Goal: Task Accomplishment & Management: Manage account settings

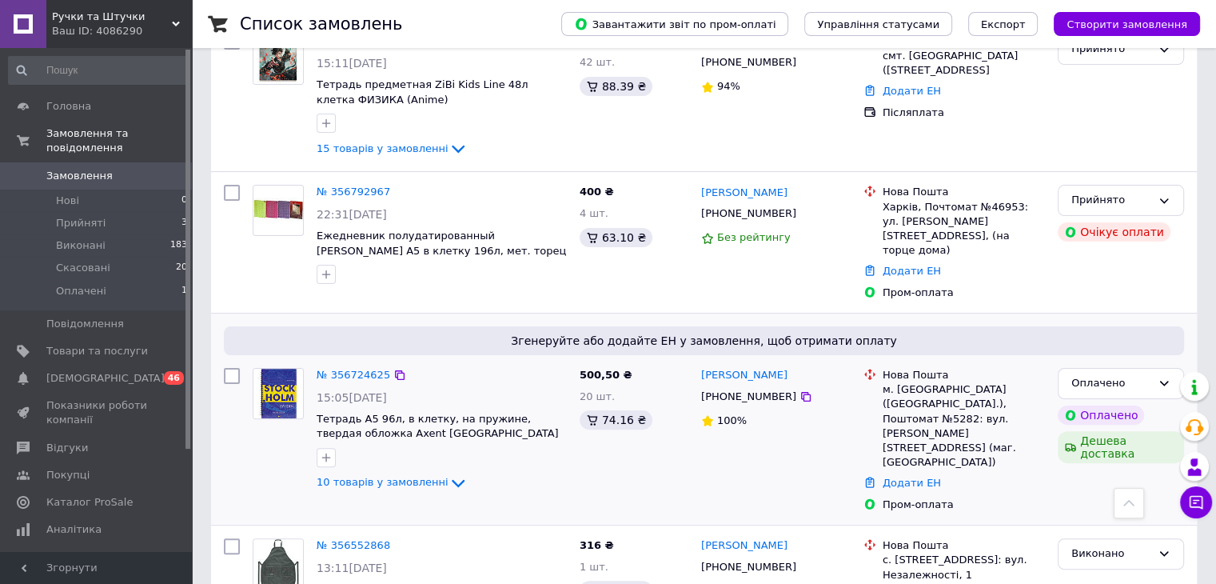
scroll to position [400, 0]
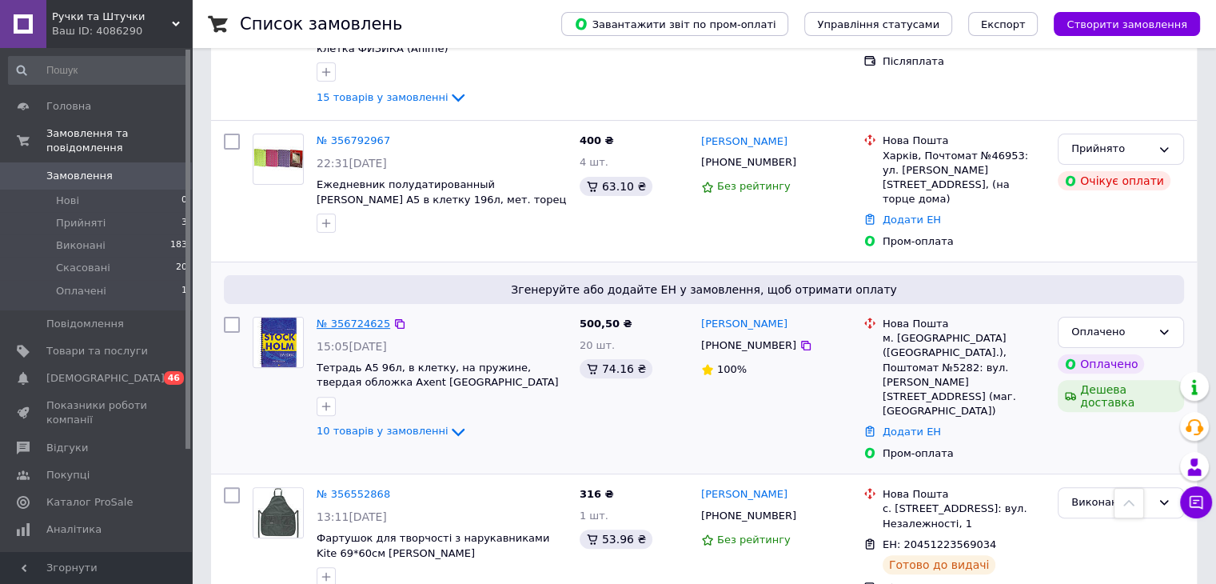
click at [361, 317] on link "№ 356724625" at bounding box center [354, 323] width 74 height 12
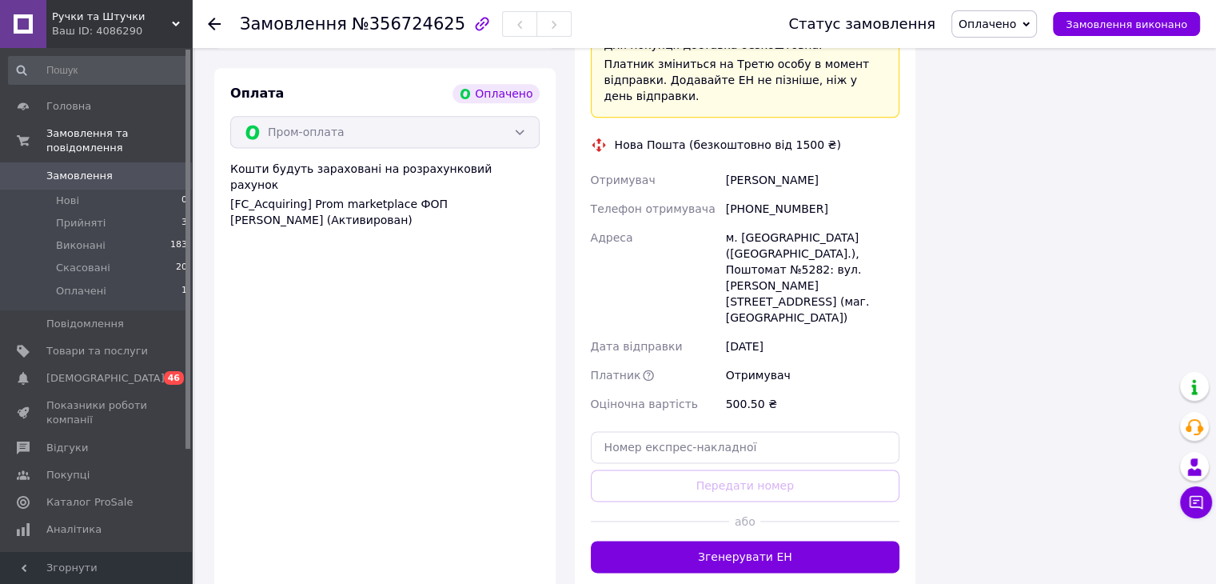
scroll to position [2398, 0]
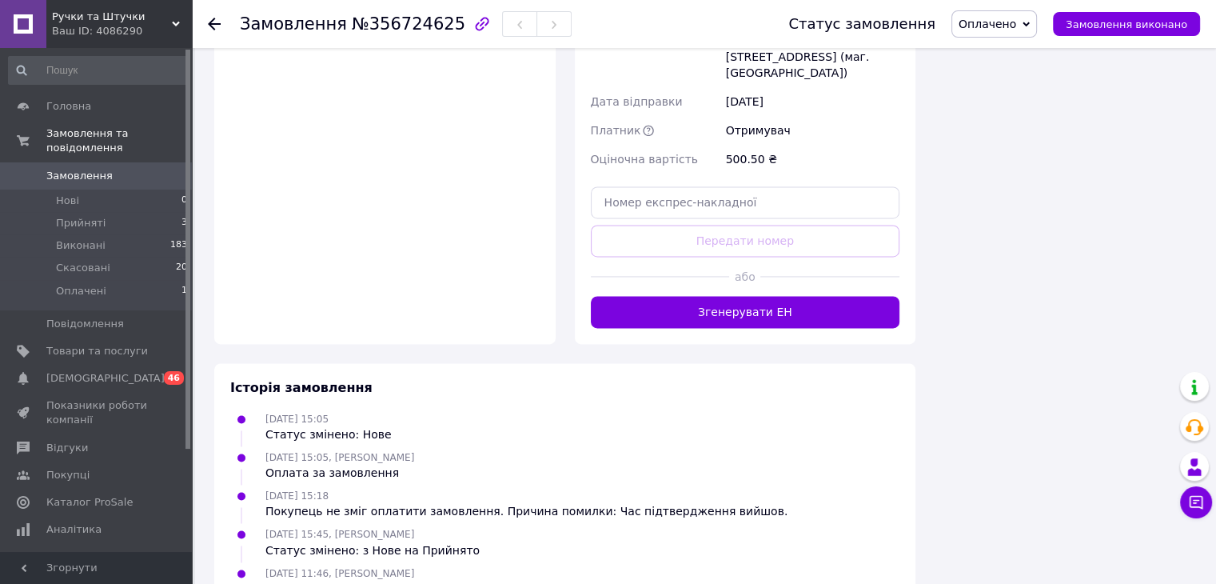
click at [793, 296] on button "Згенерувати ЕН" at bounding box center [745, 312] width 309 height 32
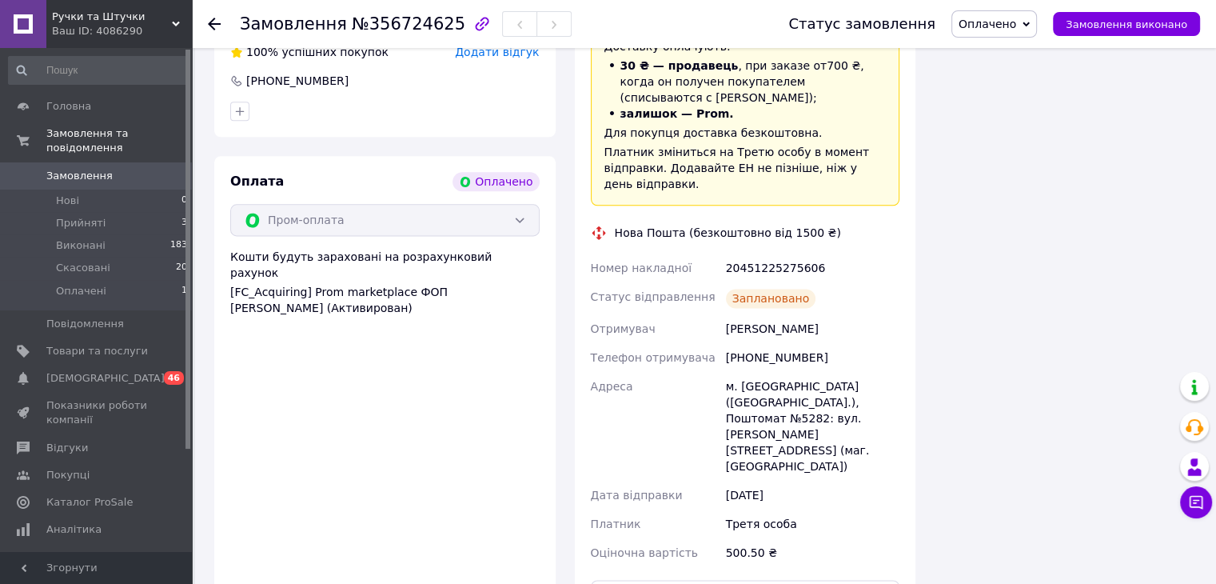
scroll to position [2059, 0]
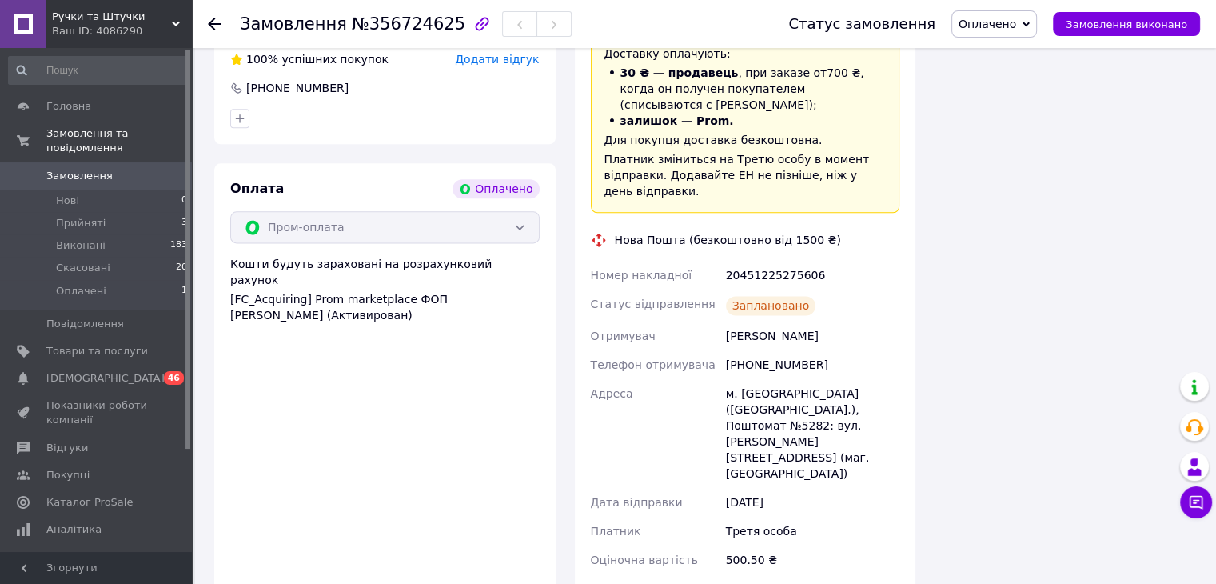
click at [1007, 27] on span "Оплачено" at bounding box center [988, 24] width 58 height 13
click at [1007, 78] on li "Виконано" at bounding box center [994, 80] width 84 height 24
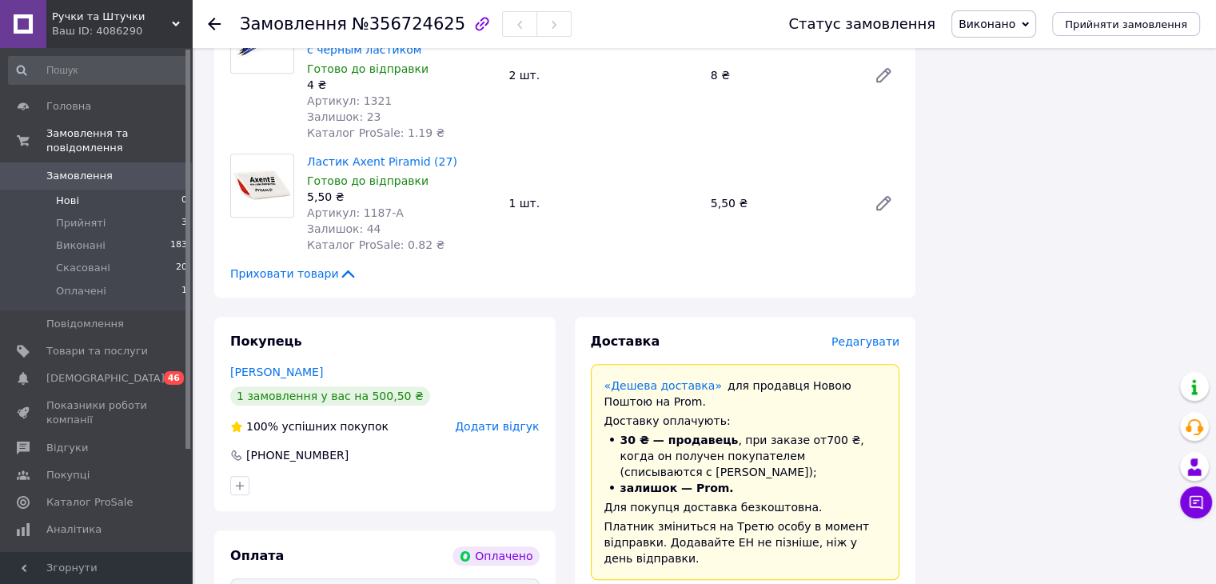
scroll to position [1579, 0]
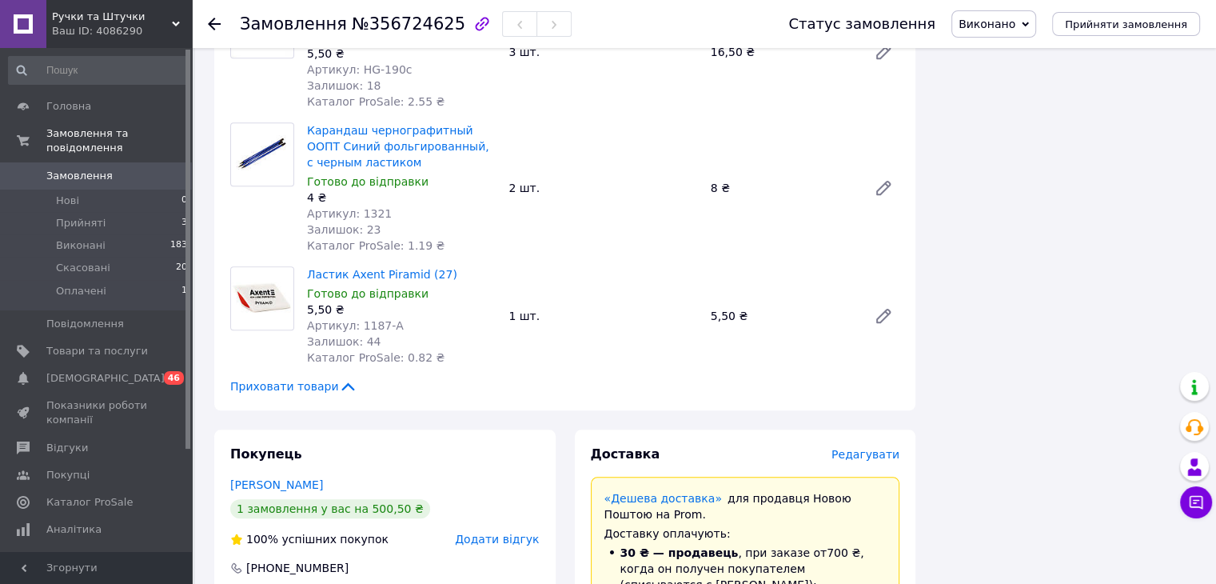
click at [72, 169] on span "Замовлення" at bounding box center [79, 176] width 66 height 14
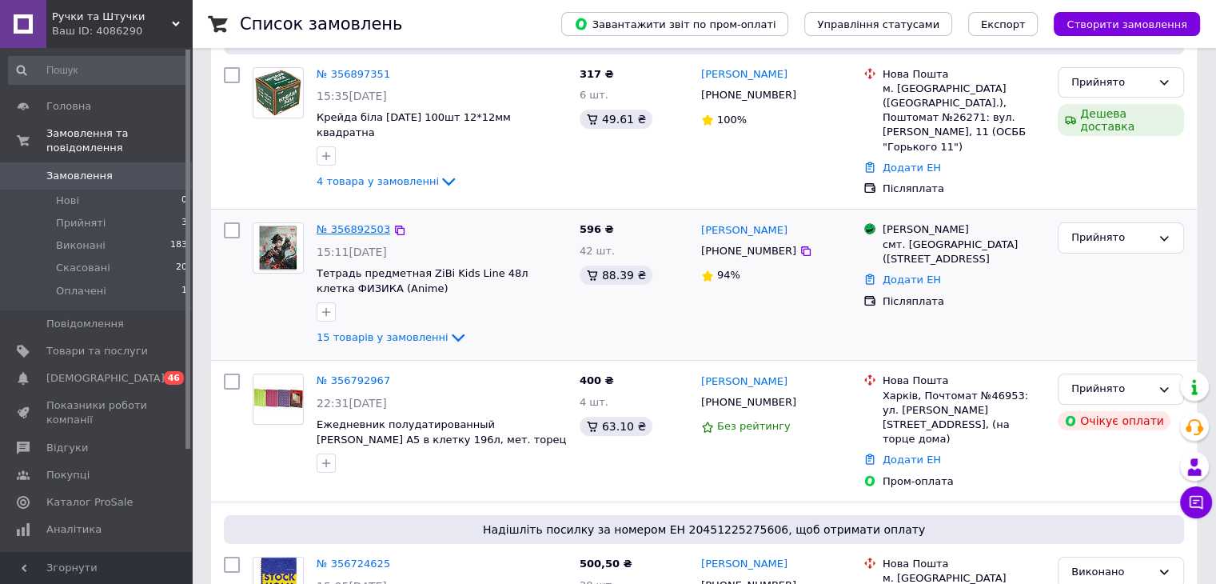
click at [330, 223] on link "№ 356892503" at bounding box center [354, 229] width 74 height 12
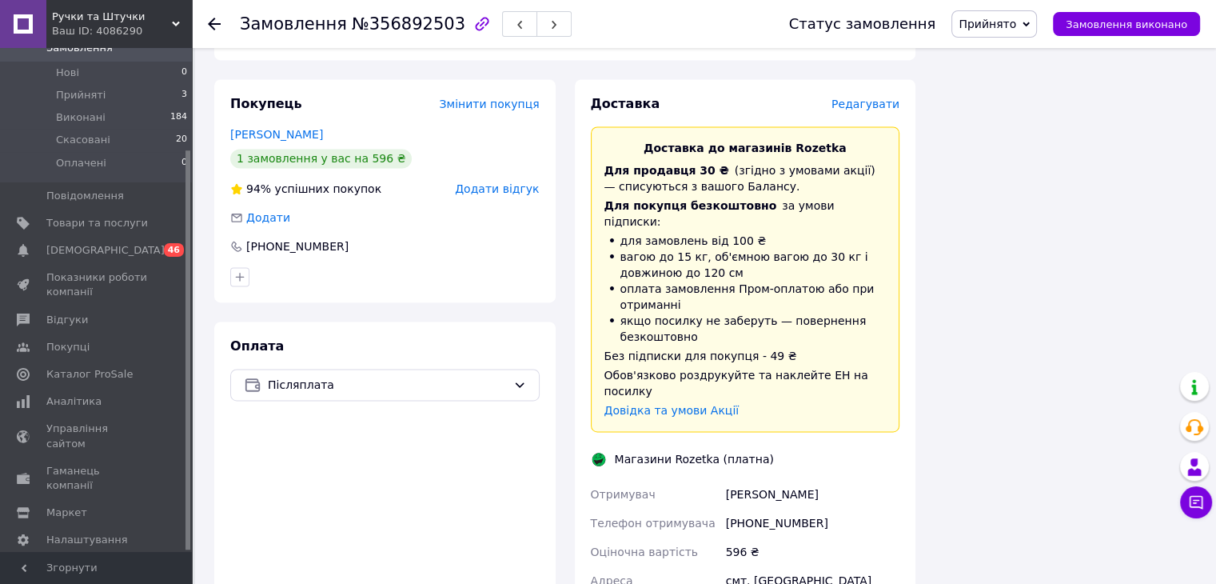
scroll to position [2630, 0]
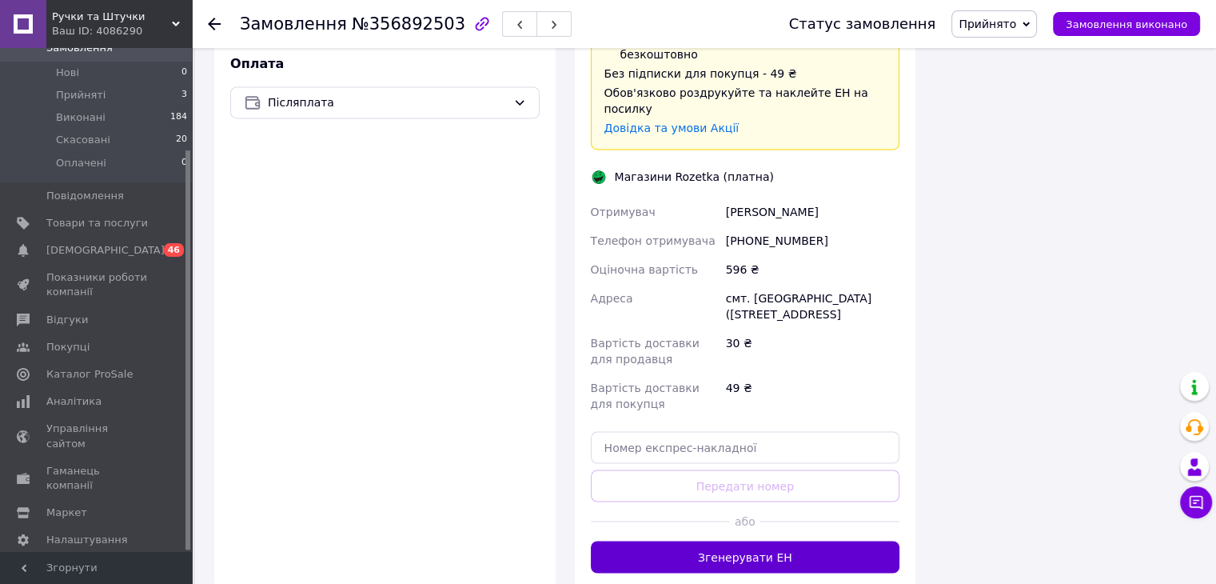
drag, startPoint x: 708, startPoint y: 365, endPoint x: 710, endPoint y: 380, distance: 14.6
click at [709, 540] on button "Згенерувати ЕН" at bounding box center [745, 556] width 309 height 32
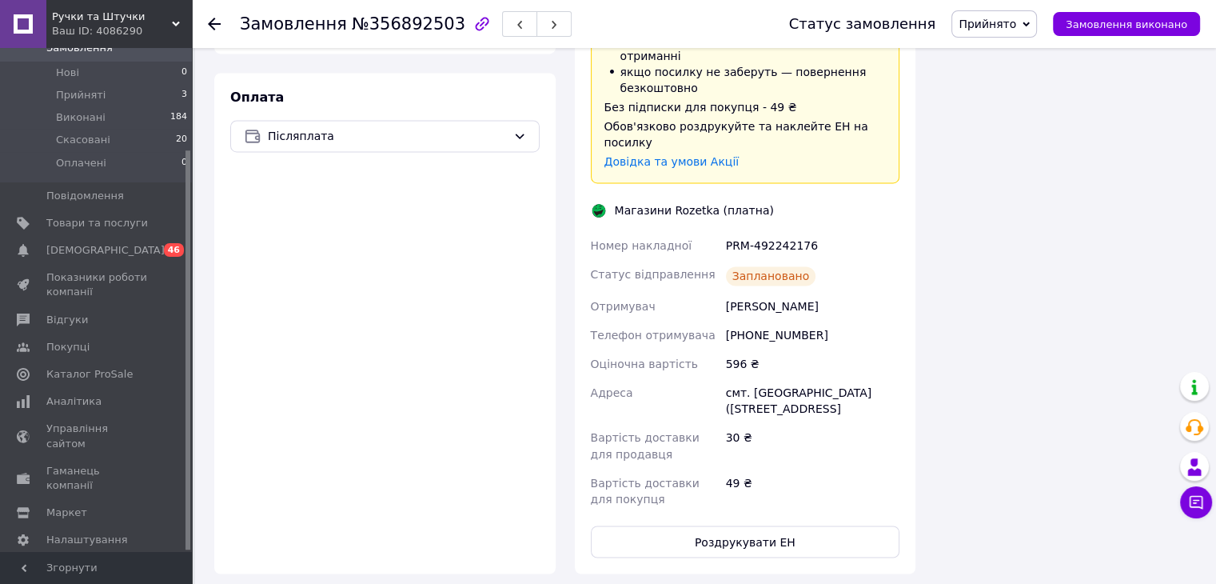
scroll to position [2621, 0]
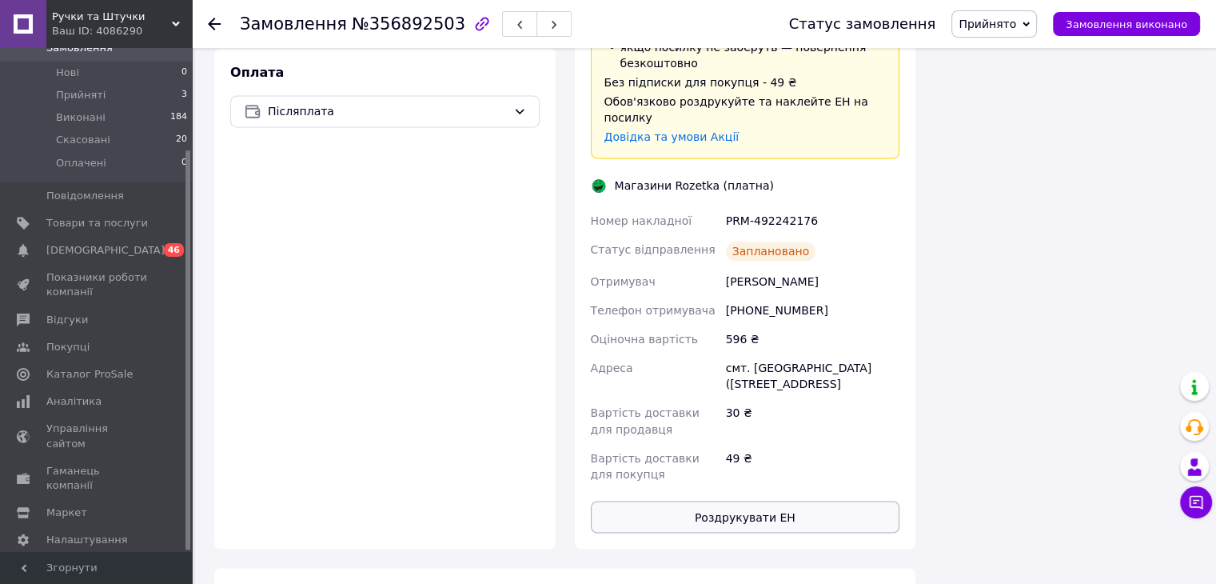
click at [758, 500] on button "Роздрукувати ЕН" at bounding box center [745, 516] width 309 height 32
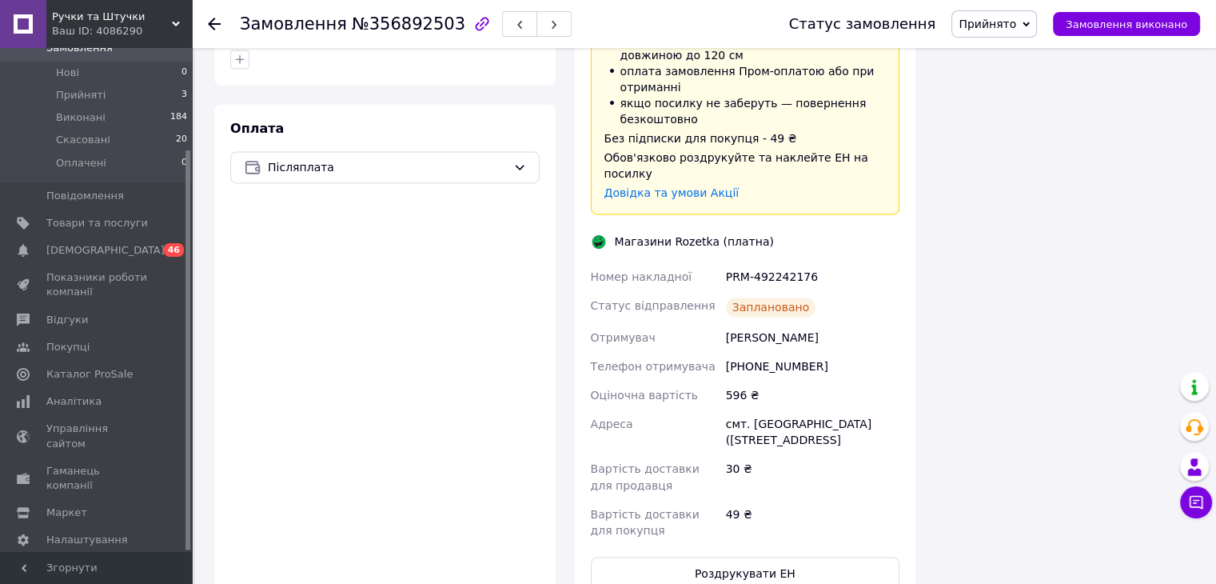
scroll to position [2301, 0]
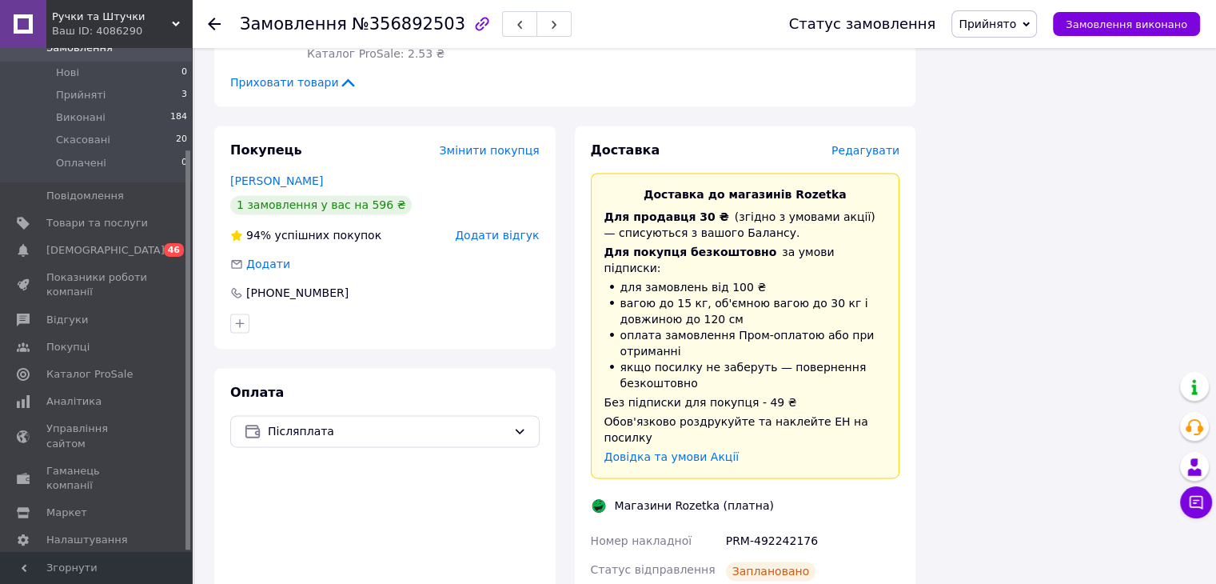
click at [1003, 20] on span "Прийнято" at bounding box center [988, 24] width 58 height 13
click at [1019, 57] on li "Виконано" at bounding box center [994, 56] width 84 height 24
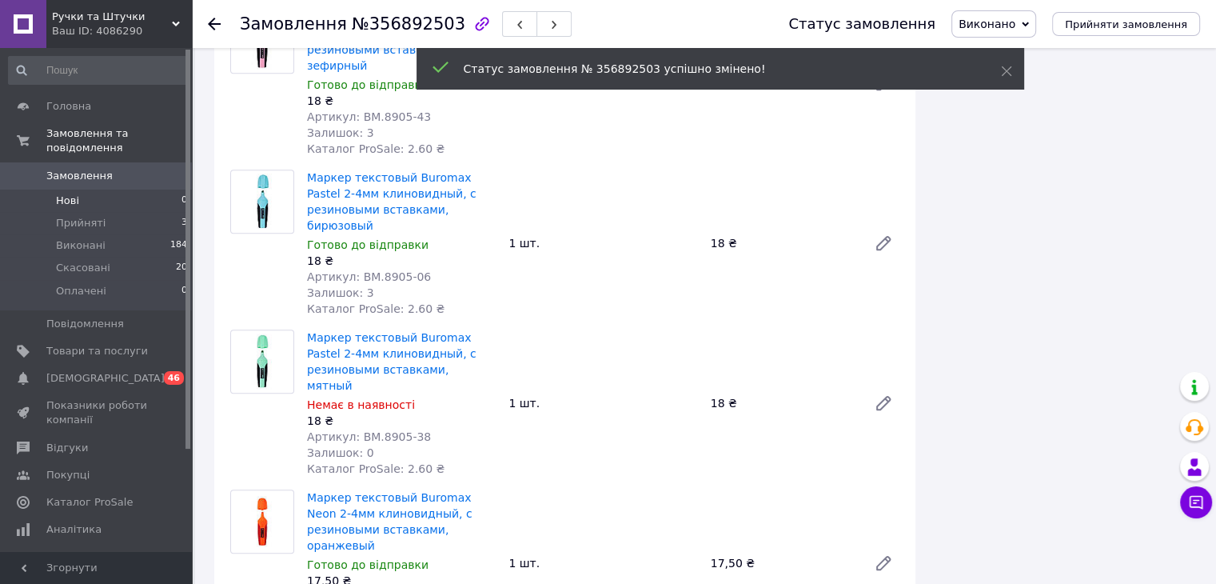
scroll to position [1581, 0]
click at [92, 169] on span "Замовлення" at bounding box center [79, 176] width 66 height 14
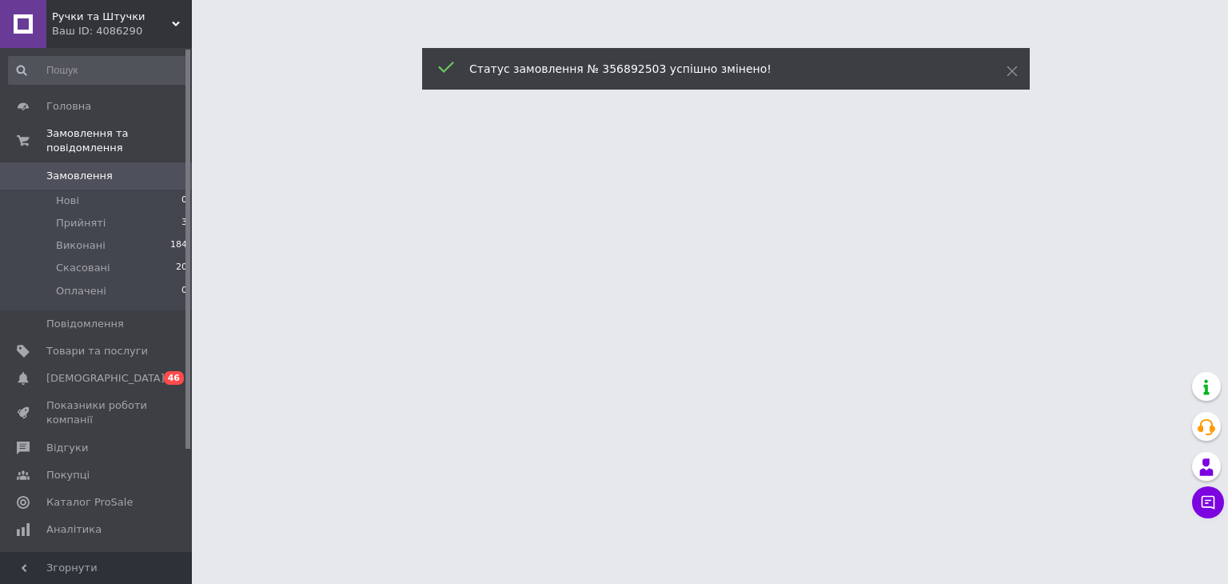
click at [91, 169] on span "Замовлення" at bounding box center [79, 176] width 66 height 14
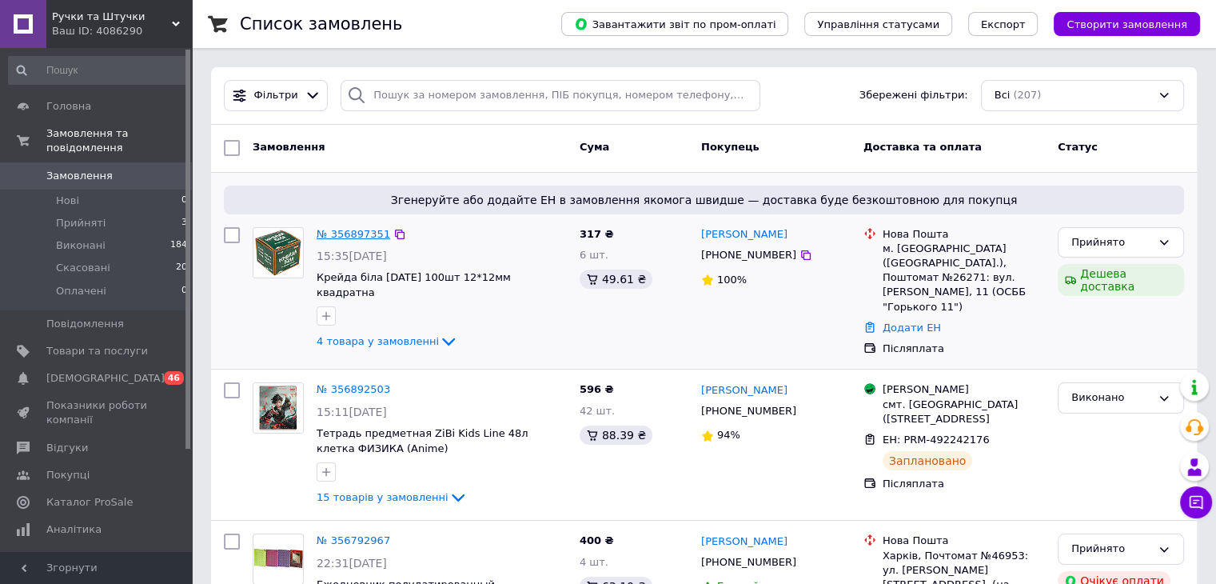
click at [345, 239] on link "№ 356897351" at bounding box center [354, 234] width 74 height 12
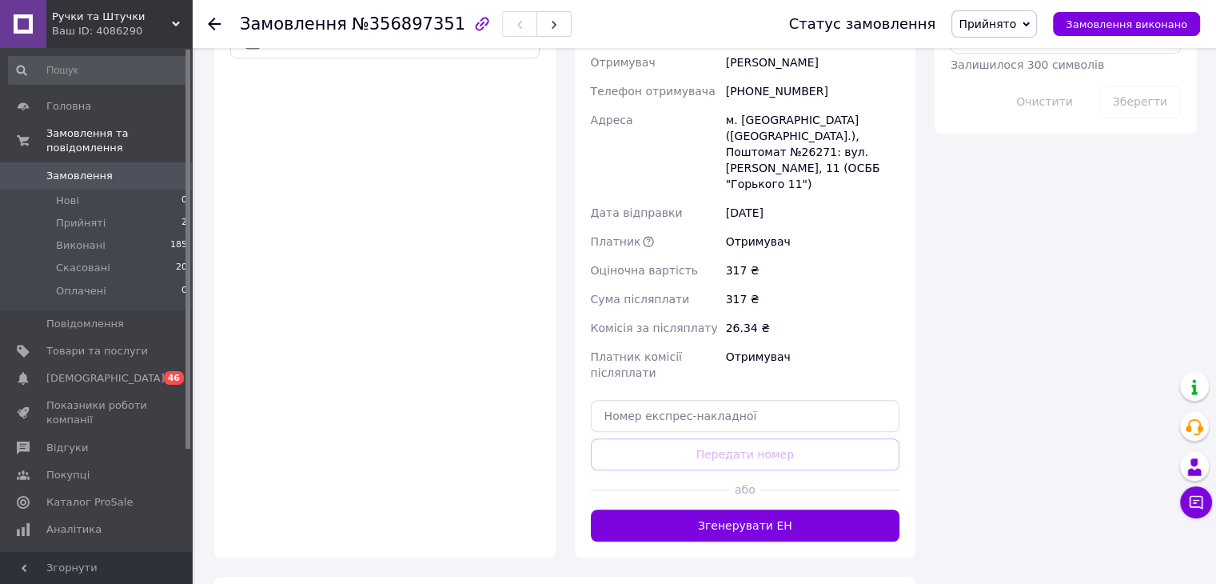
scroll to position [1119, 0]
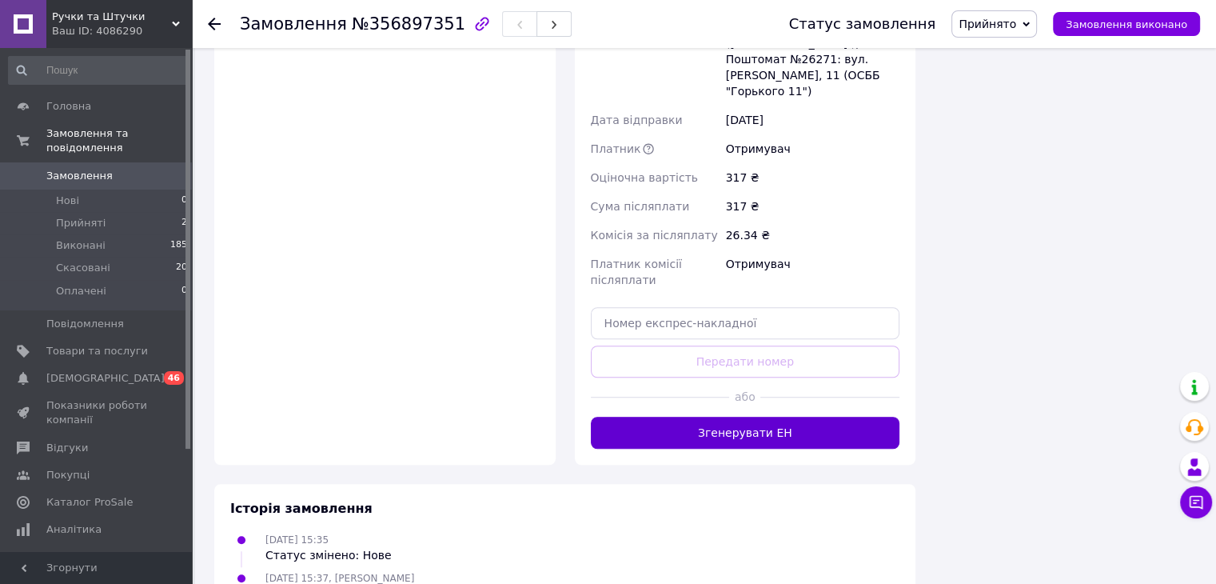
click at [723, 417] on button "Згенерувати ЕН" at bounding box center [745, 433] width 309 height 32
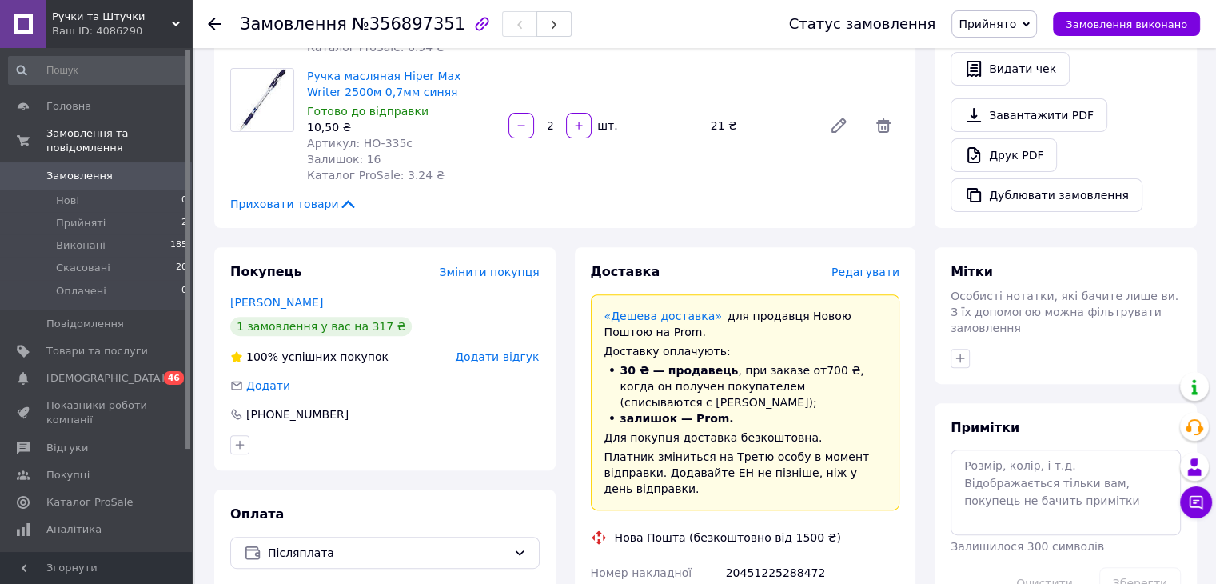
scroll to position [320, 0]
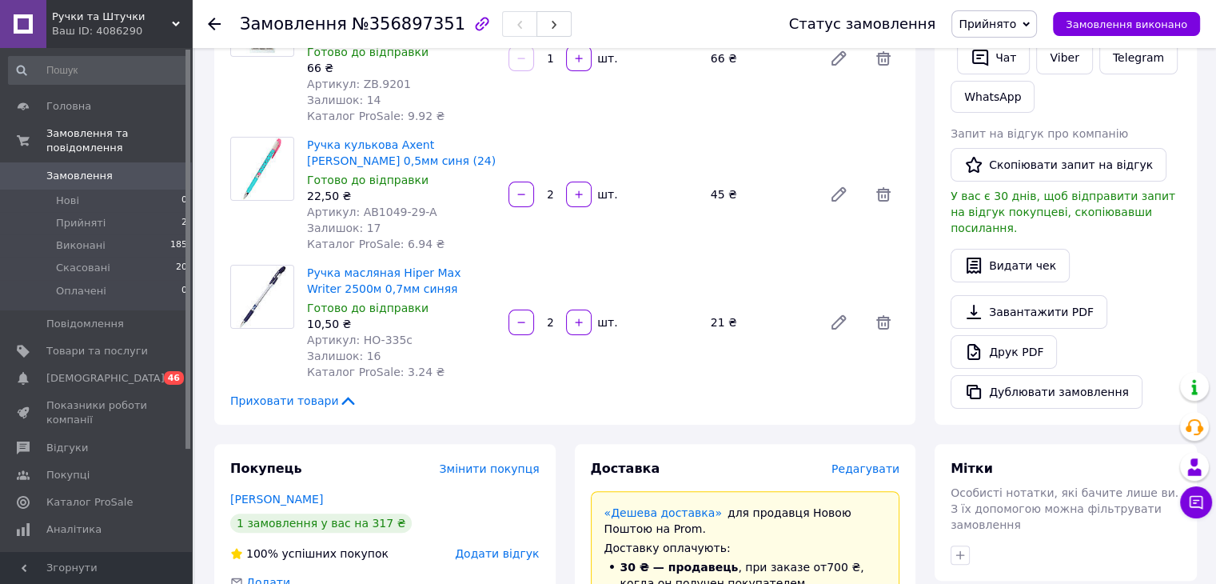
click at [979, 31] on span "Прийнято" at bounding box center [994, 23] width 86 height 27
click at [1022, 61] on li "Виконано" at bounding box center [994, 56] width 84 height 24
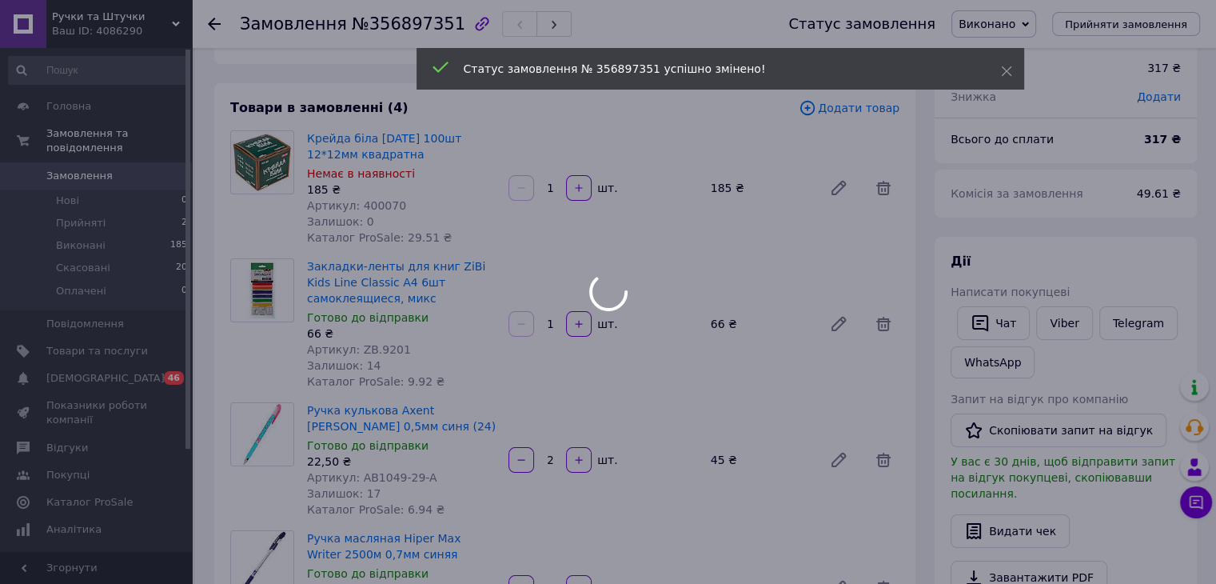
scroll to position [0, 0]
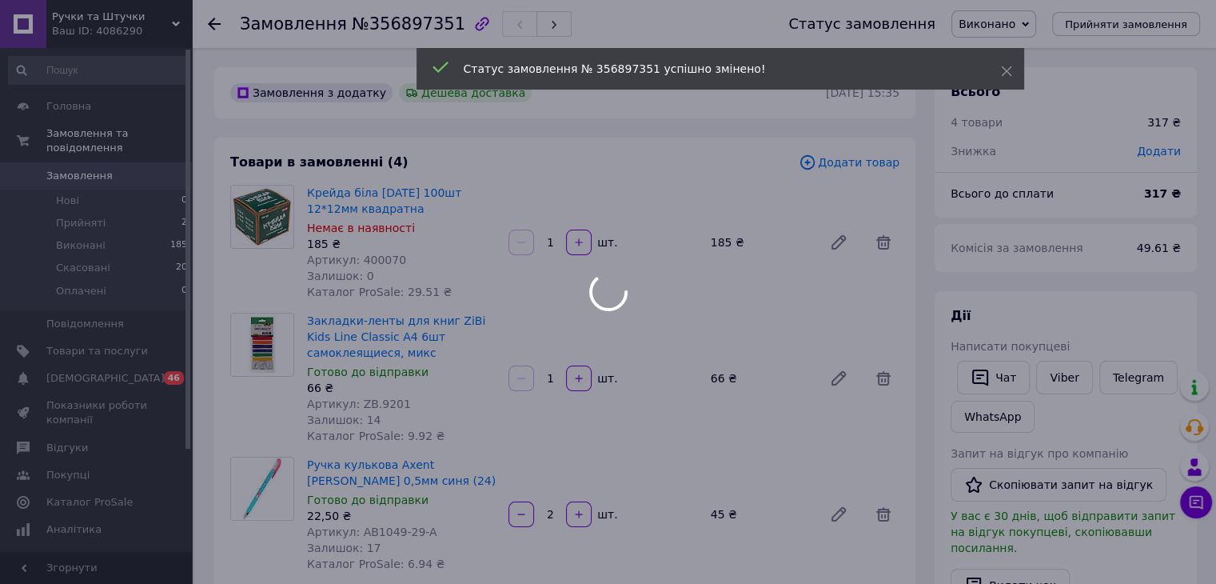
click at [114, 162] on div at bounding box center [608, 292] width 1216 height 584
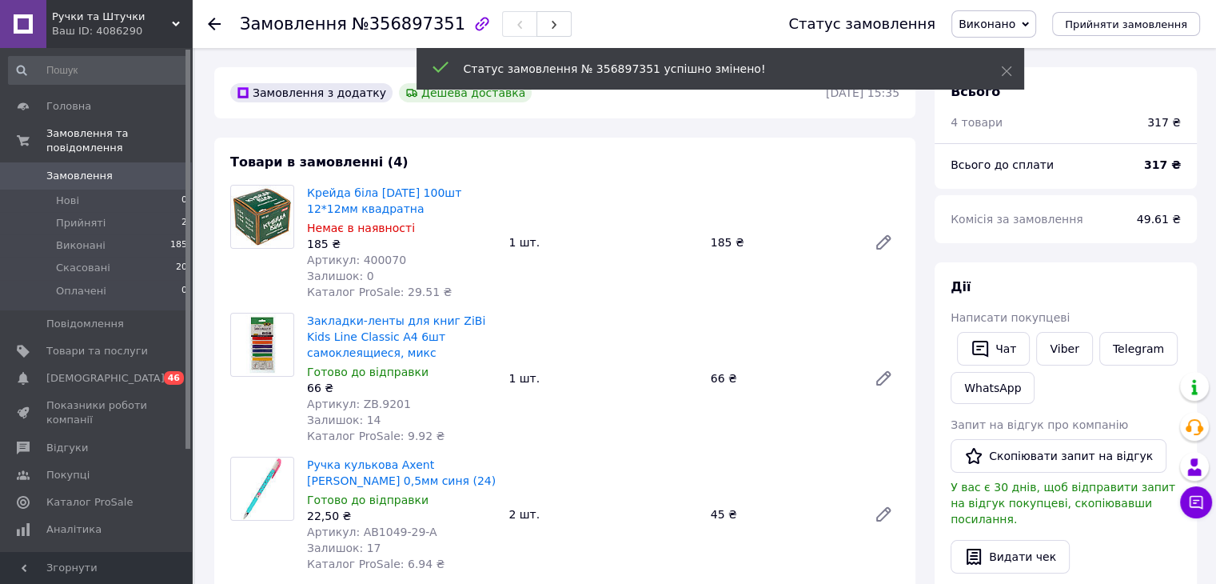
click at [115, 169] on span "Замовлення" at bounding box center [97, 176] width 102 height 14
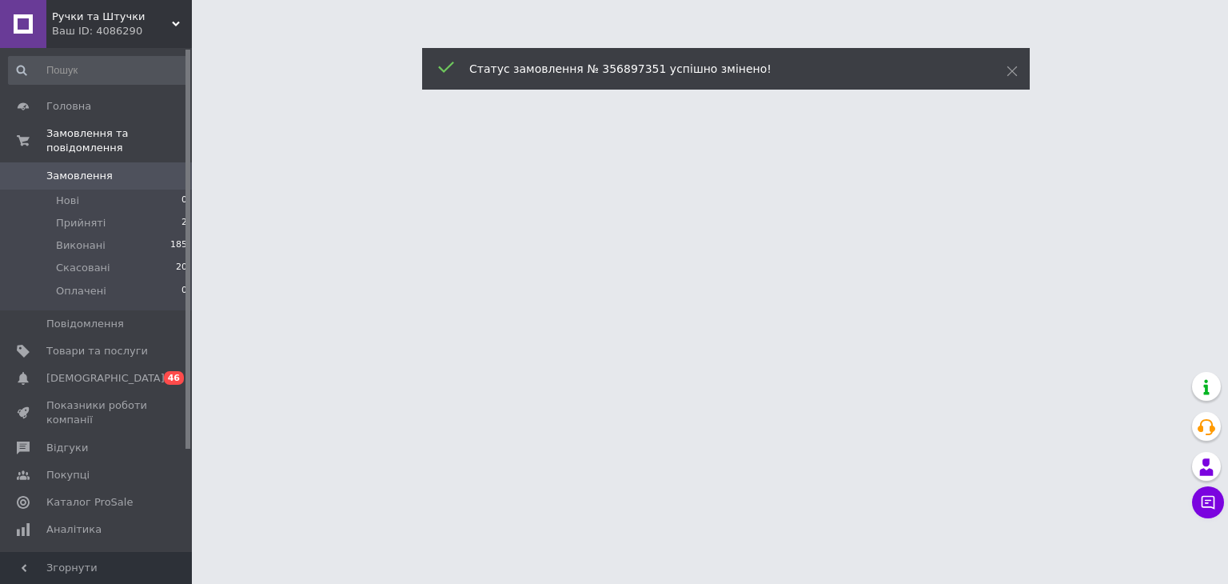
click at [115, 169] on span "Замовлення" at bounding box center [97, 176] width 102 height 14
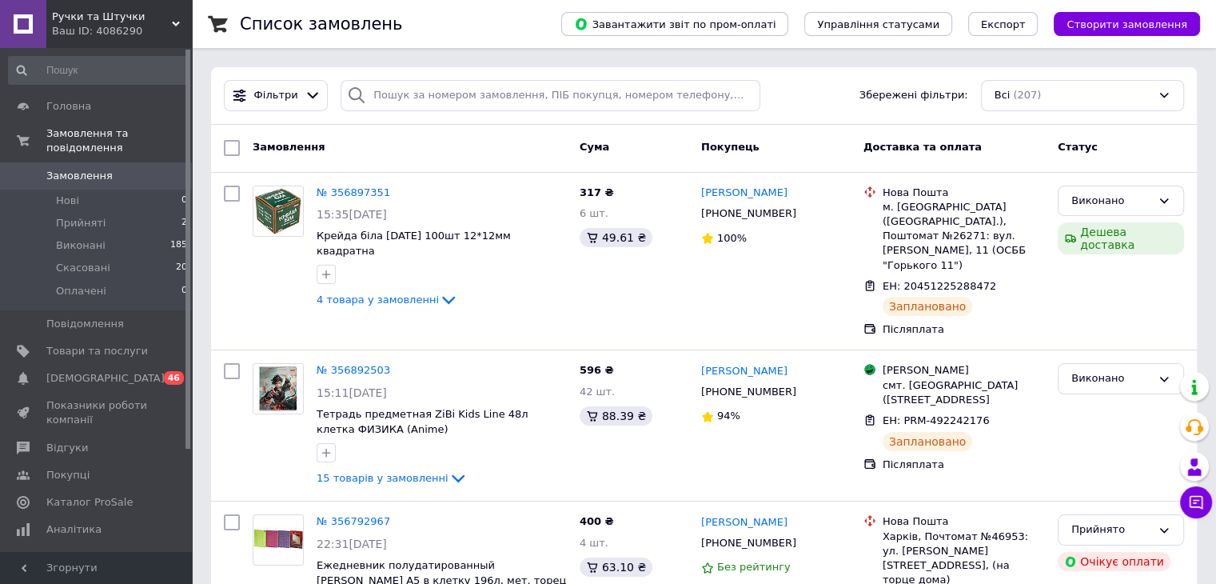
click at [81, 169] on span "Замовлення" at bounding box center [79, 176] width 66 height 14
